Goal: Task Accomplishment & Management: Manage account settings

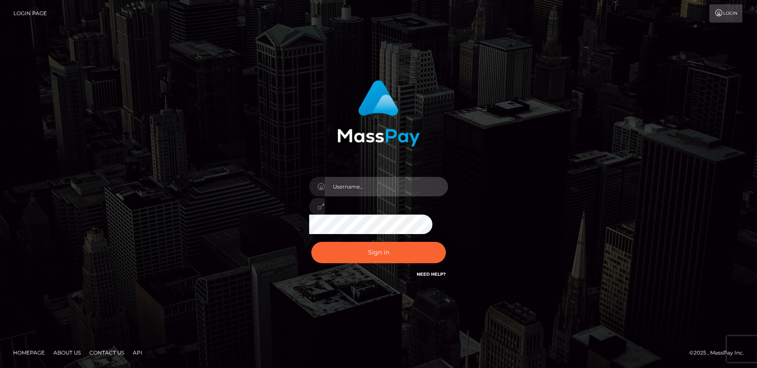
click at [364, 180] on input "text" at bounding box center [386, 187] width 123 height 20
click at [230, 248] on div "Sign in" at bounding box center [378, 184] width 495 height 221
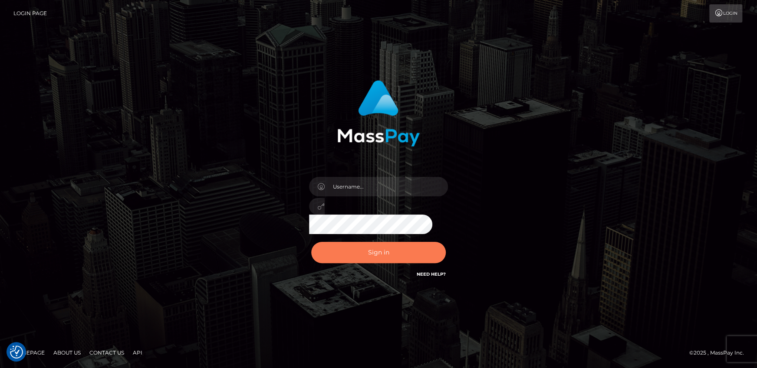
drag, startPoint x: 334, startPoint y: 246, endPoint x: 340, endPoint y: 249, distance: 6.4
click at [334, 247] on button "Sign in" at bounding box center [378, 252] width 134 height 21
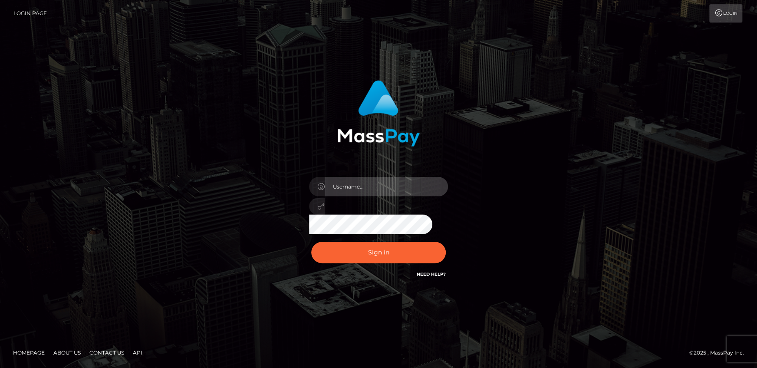
drag, startPoint x: 376, startPoint y: 186, endPoint x: 372, endPoint y: 184, distance: 4.5
click at [376, 186] on input "text" at bounding box center [386, 187] width 123 height 20
type input "andy.wowcan"
click at [311, 242] on button "Sign in" at bounding box center [378, 252] width 134 height 21
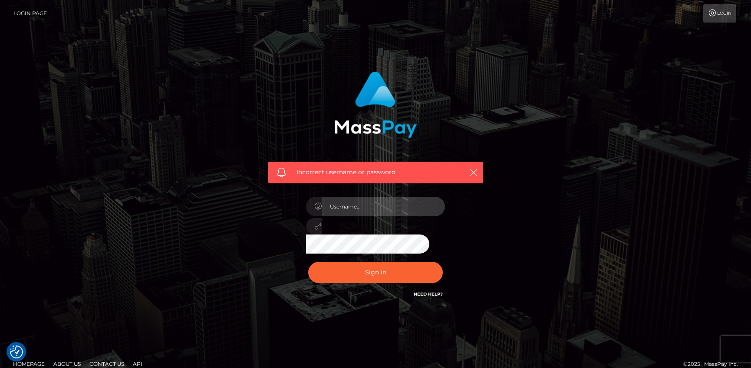
drag, startPoint x: 0, startPoint y: 0, endPoint x: 367, endPoint y: 199, distance: 417.2
click at [365, 199] on input "text" at bounding box center [382, 207] width 123 height 20
type input "[PERSON_NAME].wowcan"
click at [308, 262] on button "Sign in" at bounding box center [375, 272] width 134 height 21
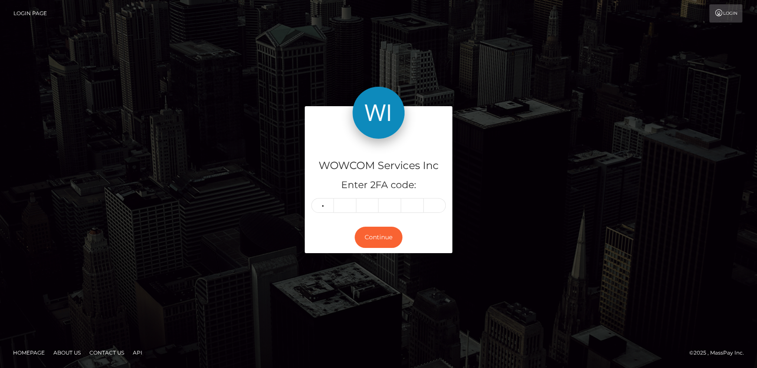
type input "6"
type input "1"
type input "2"
type input "0"
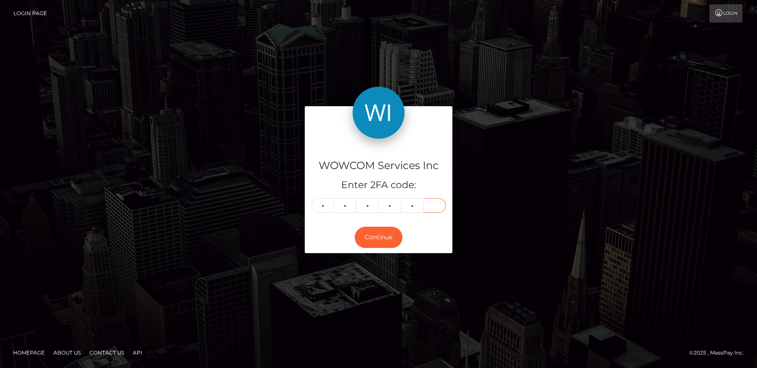
type input "8"
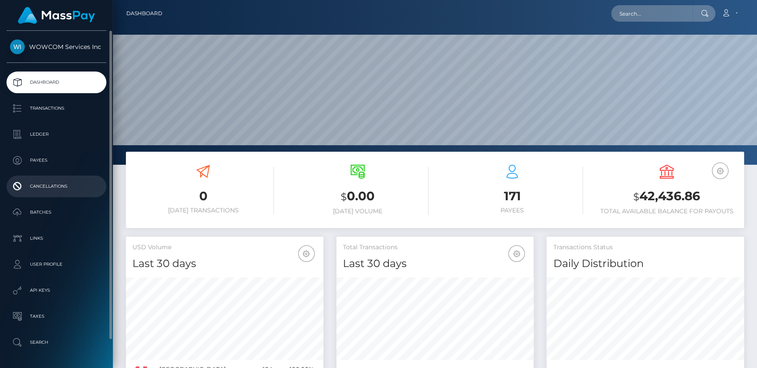
scroll to position [154, 197]
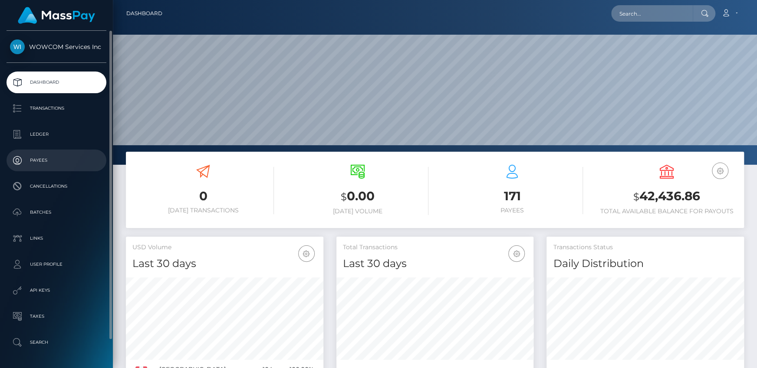
click at [43, 156] on p "Payees" at bounding box center [56, 160] width 93 height 13
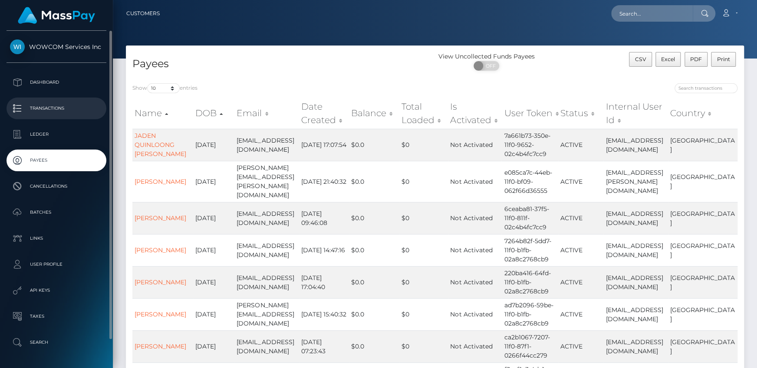
click at [43, 112] on p "Transactions" at bounding box center [56, 108] width 93 height 13
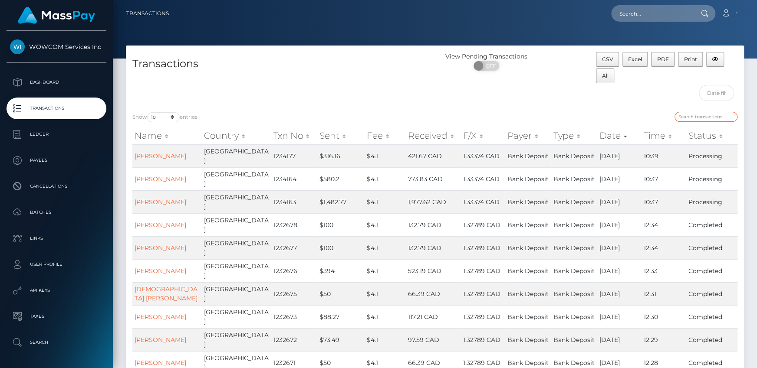
click at [692, 118] on input "search" at bounding box center [705, 117] width 63 height 10
paste input "6a87d31a-a9e9-4c2d-81cd-229f194af4d7"
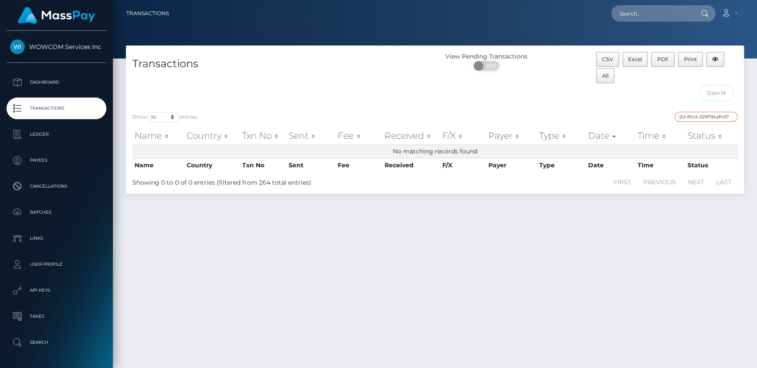
click at [699, 112] on input "6a87d31a-a9e9-4c2d-81cd-229f194af4d7" at bounding box center [705, 117] width 63 height 10
type input "6"
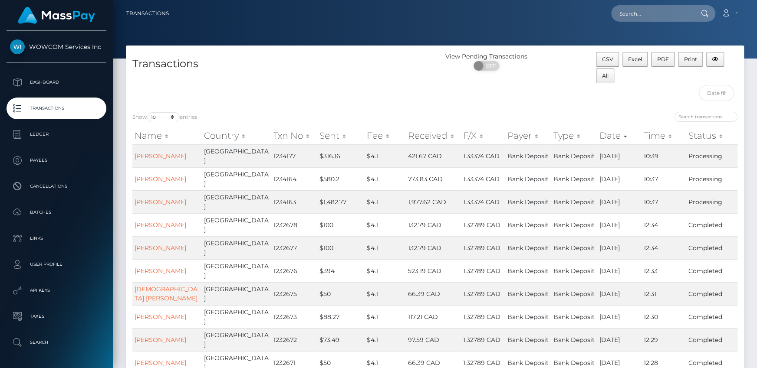
click at [364, 259] on td "$4.1" at bounding box center [384, 270] width 41 height 23
click at [697, 119] on input "search" at bounding box center [705, 117] width 63 height 10
click at [697, 114] on input "search" at bounding box center [705, 117] width 63 height 10
paste input "[EMAIL_ADDRESS][DOMAIN_NAME]"
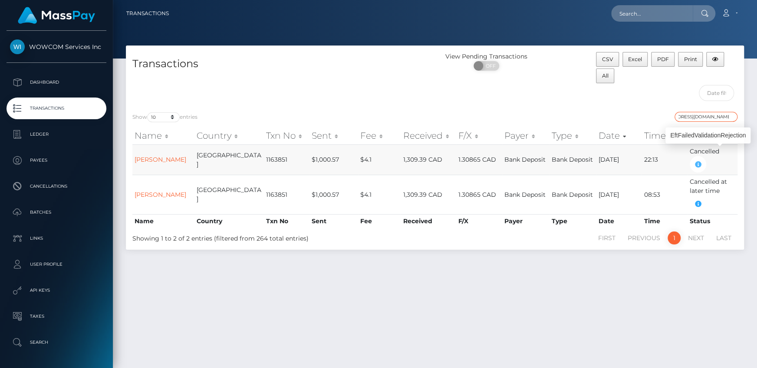
type input "[EMAIL_ADDRESS][DOMAIN_NAME]"
click at [703, 159] on icon "button" at bounding box center [697, 164] width 10 height 11
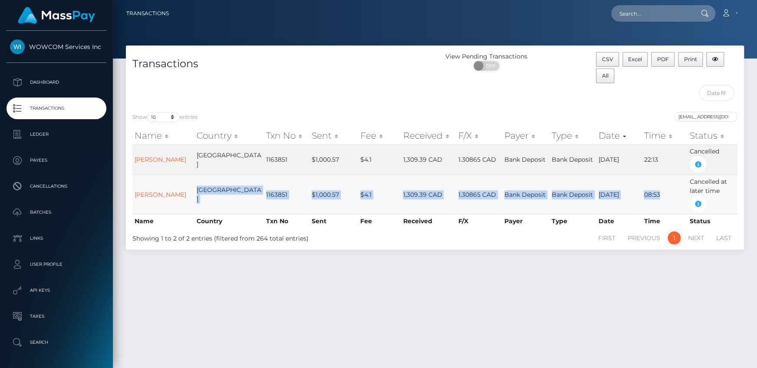
drag, startPoint x: 185, startPoint y: 181, endPoint x: 686, endPoint y: 190, distance: 500.8
click at [685, 190] on tr "[PERSON_NAME] Canada 1163851 $1,000.57 $4.1 1,309.39 CAD 1.30865 CAD Bank Depos…" at bounding box center [434, 194] width 605 height 39
click at [687, 190] on td "Cancelled at later time" at bounding box center [712, 194] width 50 height 39
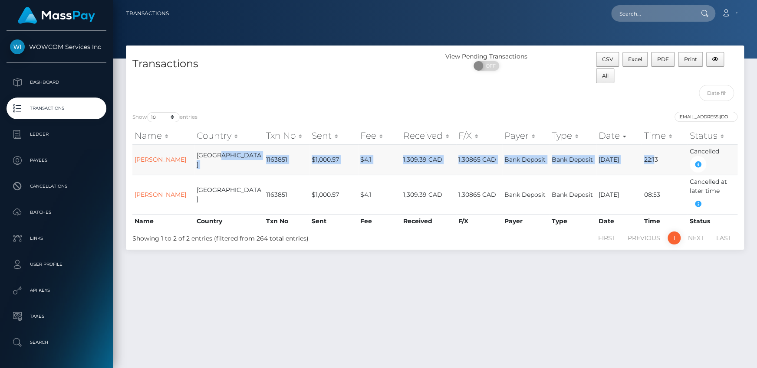
drag, startPoint x: 219, startPoint y: 157, endPoint x: 652, endPoint y: 157, distance: 432.5
click at [652, 157] on tr "[PERSON_NAME] Canada 1163851 $1,000.57 $4.1 1,309.39 CAD 1.30865 CAD Bank Depos…" at bounding box center [434, 159] width 605 height 30
click at [652, 157] on td "22:13" at bounding box center [664, 159] width 46 height 30
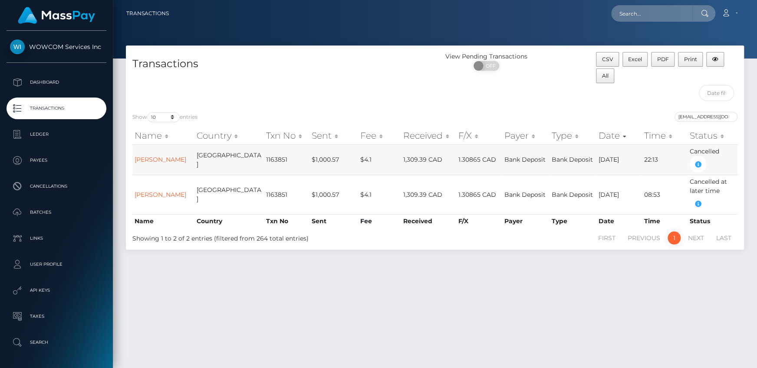
click at [670, 156] on td "22:13" at bounding box center [664, 159] width 46 height 30
drag, startPoint x: 285, startPoint y: 155, endPoint x: 329, endPoint y: 151, distance: 44.0
click at [329, 151] on tr "[PERSON_NAME] Canada 1163851 $1,000.57 $4.1 1,309.39 CAD 1.30865 CAD Bank Depos…" at bounding box center [434, 159] width 605 height 30
drag, startPoint x: 238, startPoint y: 150, endPoint x: 263, endPoint y: 149, distance: 24.7
click at [264, 149] on td "1163851" at bounding box center [287, 159] width 46 height 30
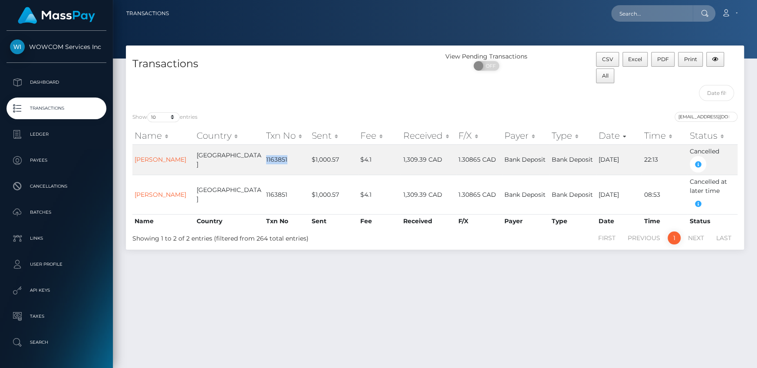
copy td "1163851"
click at [737, 20] on link "Account" at bounding box center [729, 13] width 26 height 18
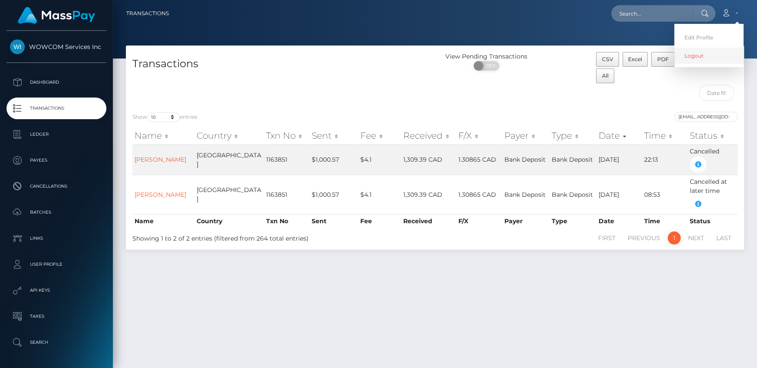
click at [694, 57] on link "Logout" at bounding box center [708, 56] width 69 height 16
